Goal: Information Seeking & Learning: Learn about a topic

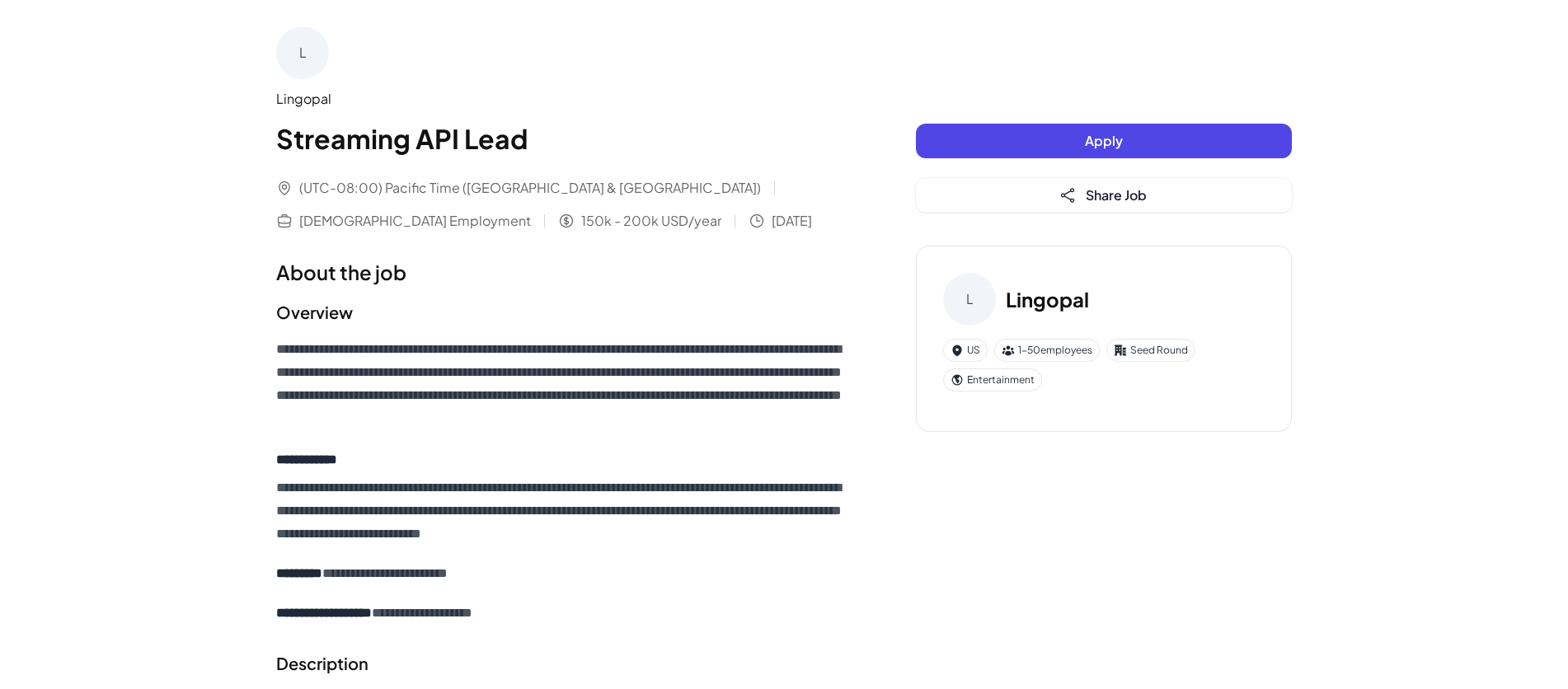
click at [561, 502] on p "**********" at bounding box center [563, 511] width 574 height 70
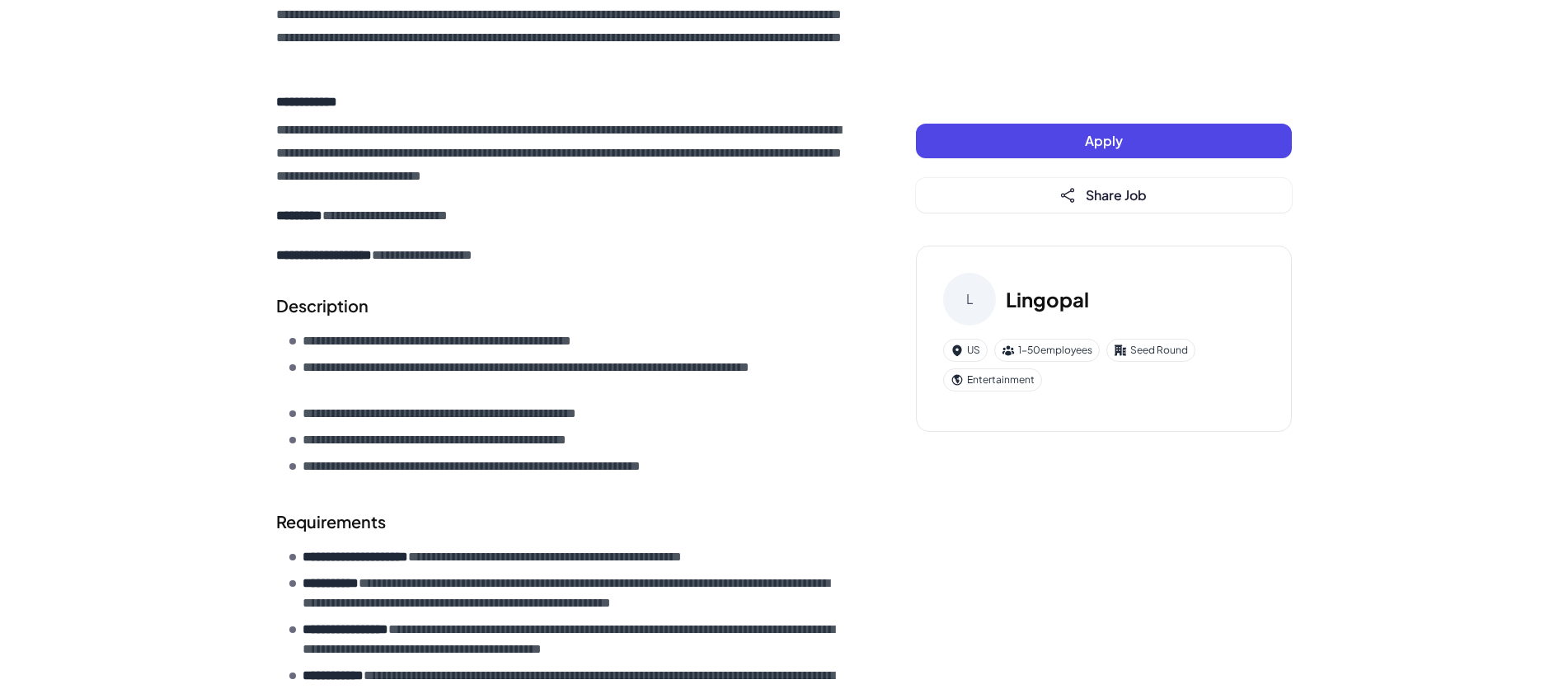
scroll to position [23, 0]
